Goal: Task Accomplishment & Management: Manage account settings

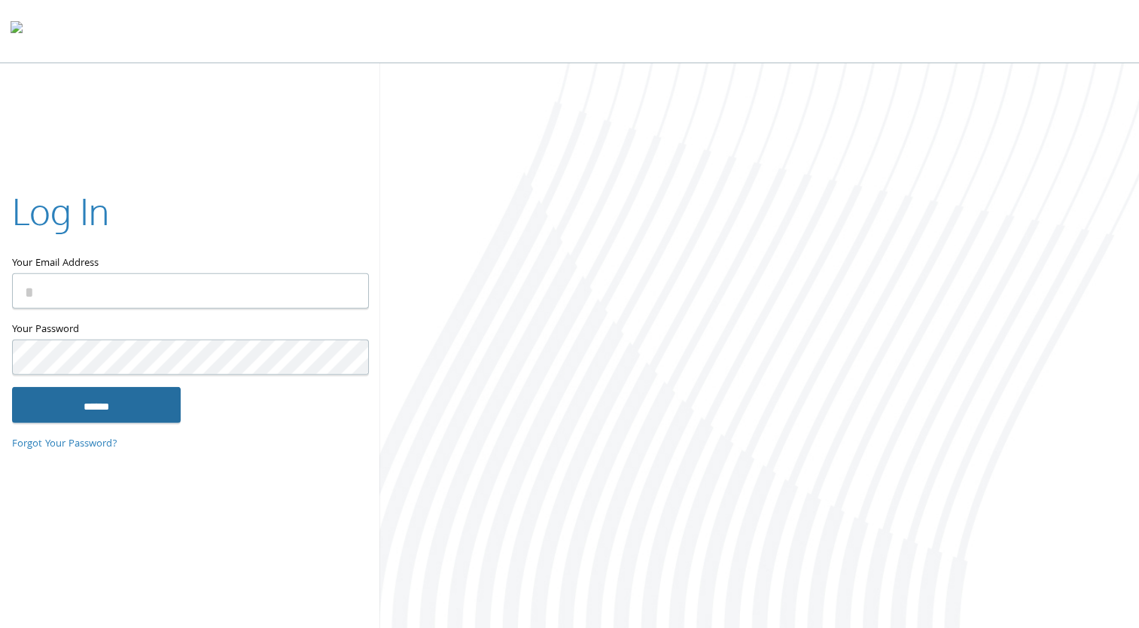
type input "**********"
click at [133, 414] on input "******" at bounding box center [96, 404] width 169 height 36
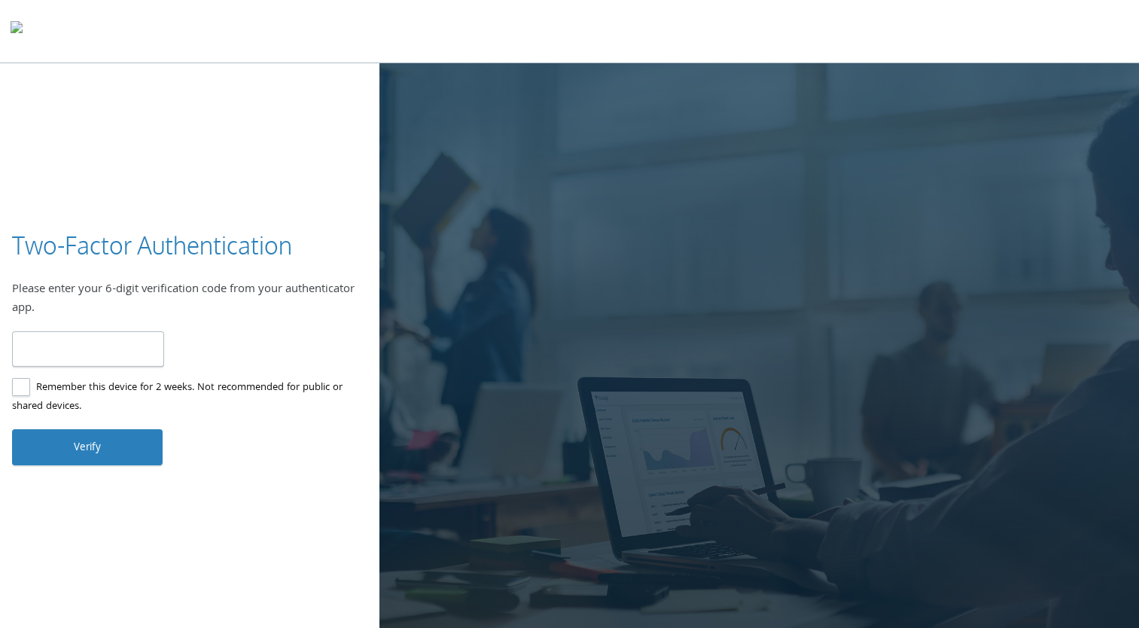
click at [83, 348] on input "number" at bounding box center [88, 348] width 152 height 35
